Goal: Check status

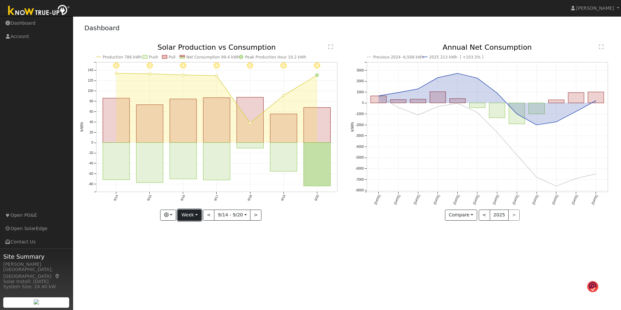
click at [196, 215] on button "Week" at bounding box center [190, 215] width 24 height 11
click at [200, 229] on link "Month" at bounding box center [200, 246] width 45 height 9
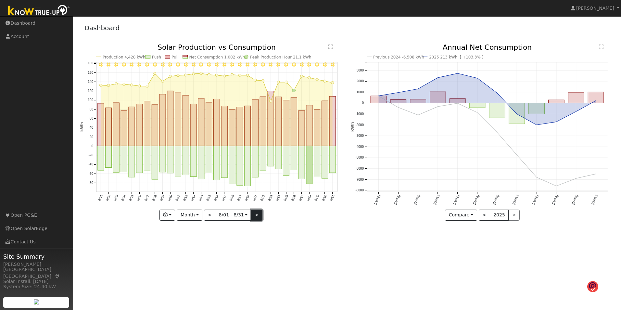
click at [254, 213] on button ">" at bounding box center [256, 215] width 11 height 11
type input "[DATE]"
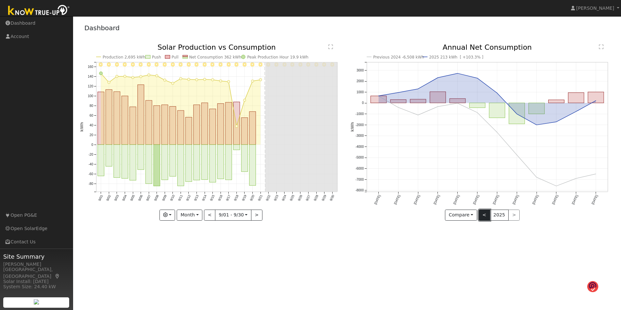
click at [382, 214] on button "<" at bounding box center [484, 215] width 11 height 11
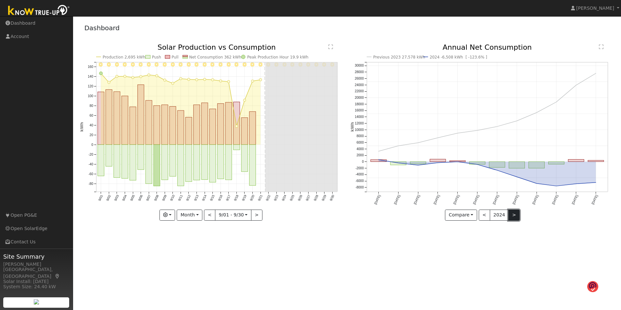
click at [382, 215] on button ">" at bounding box center [513, 215] width 11 height 11
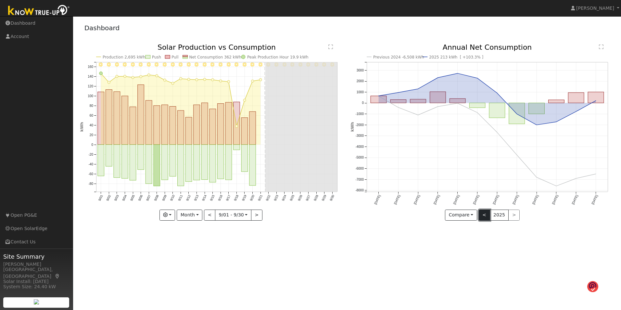
click at [382, 215] on button "<" at bounding box center [484, 215] width 11 height 11
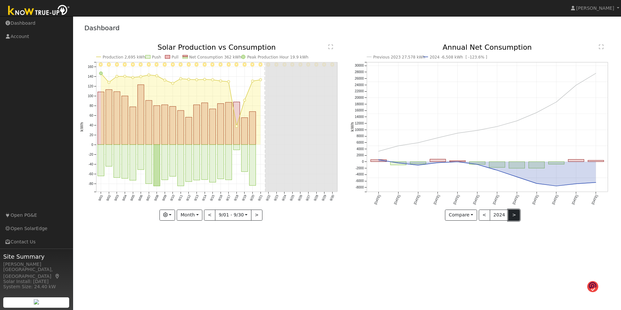
click at [382, 213] on button ">" at bounding box center [513, 215] width 11 height 11
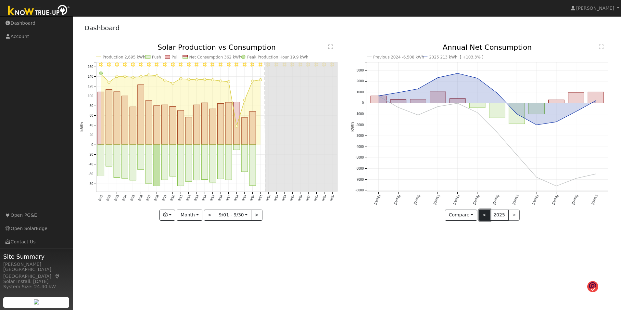
click at [382, 212] on button "<" at bounding box center [484, 215] width 11 height 11
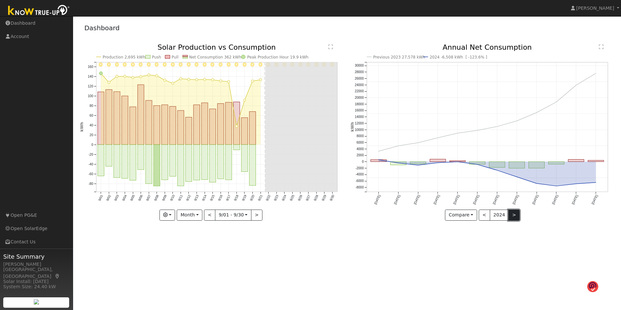
click at [382, 213] on button ">" at bounding box center [513, 215] width 11 height 11
